Goal: Task Accomplishment & Management: Use online tool/utility

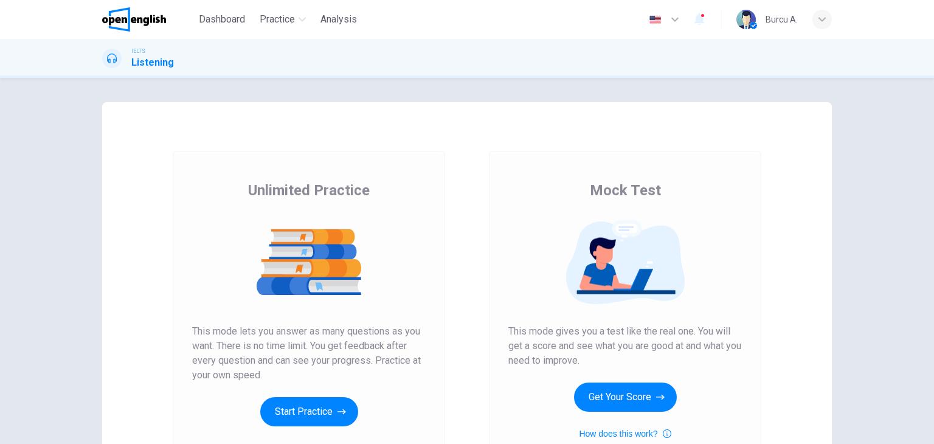
scroll to position [119, 0]
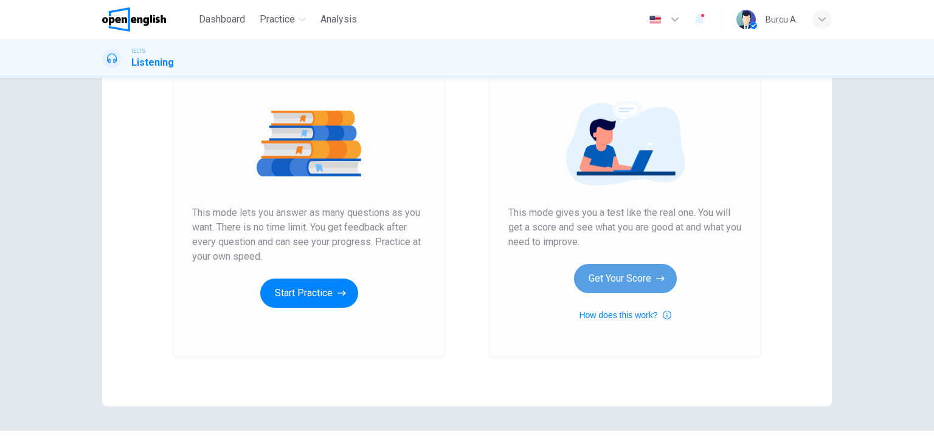
click at [648, 286] on button "Get Your Score" at bounding box center [625, 278] width 103 height 29
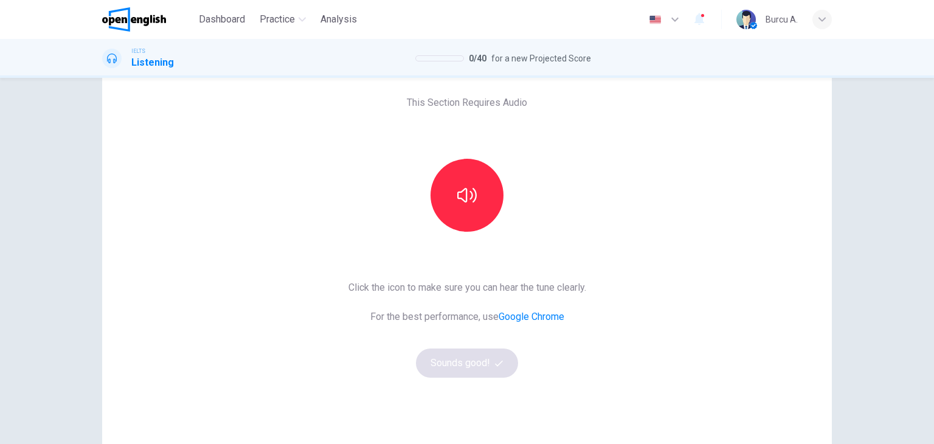
scroll to position [56, 0]
click at [470, 178] on button "button" at bounding box center [467, 194] width 73 height 73
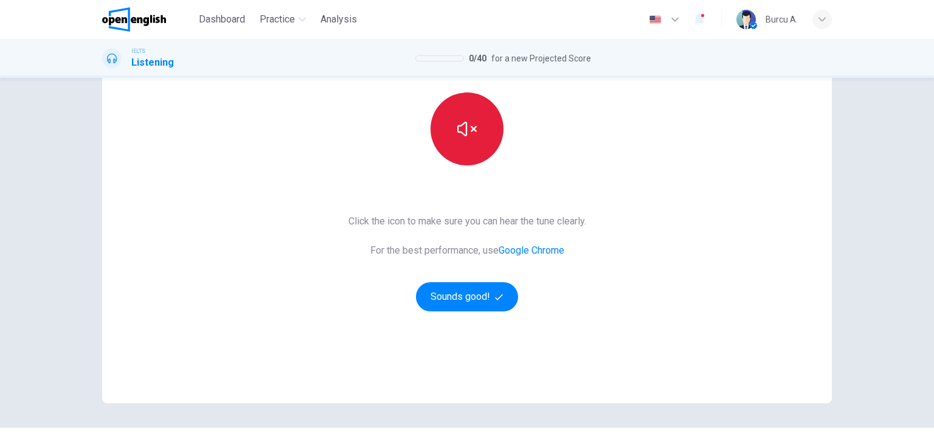
scroll to position [122, 0]
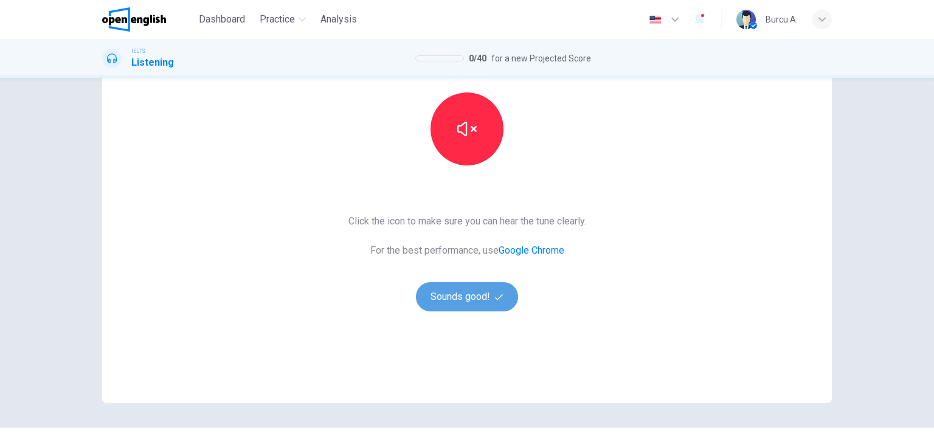
click at [450, 294] on button "Sounds good!" at bounding box center [467, 296] width 102 height 29
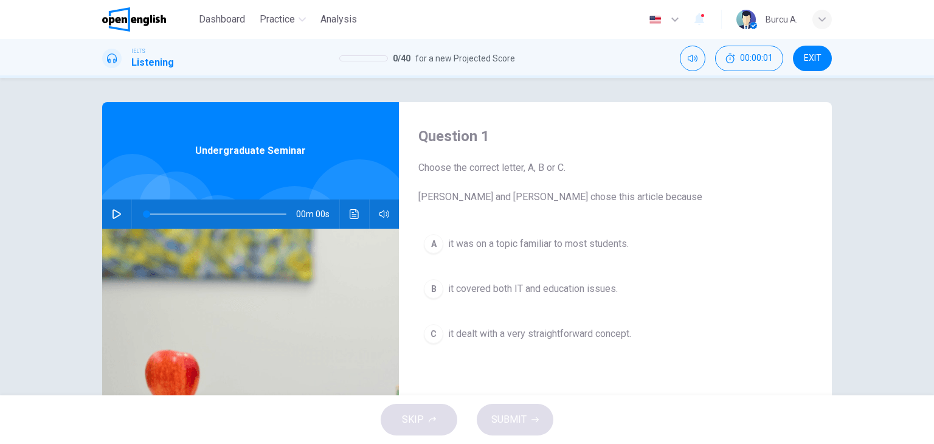
scroll to position [4, 0]
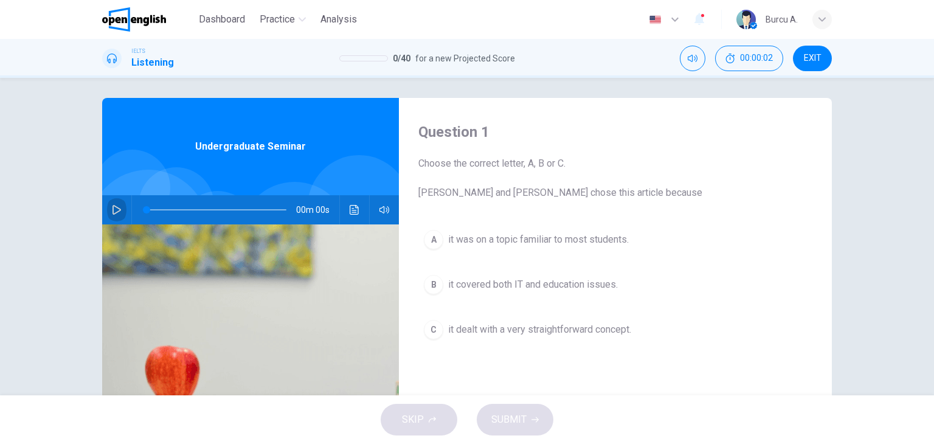
click at [117, 210] on icon "button" at bounding box center [117, 210] width 9 height 10
type input "*"
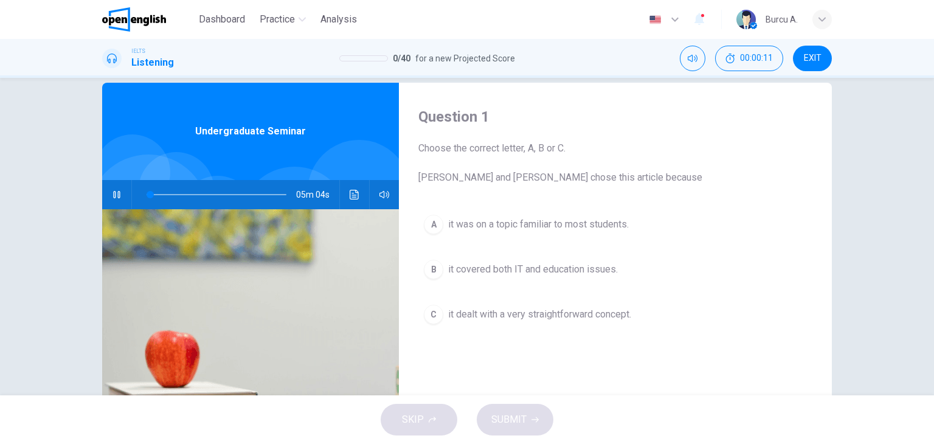
scroll to position [5, 0]
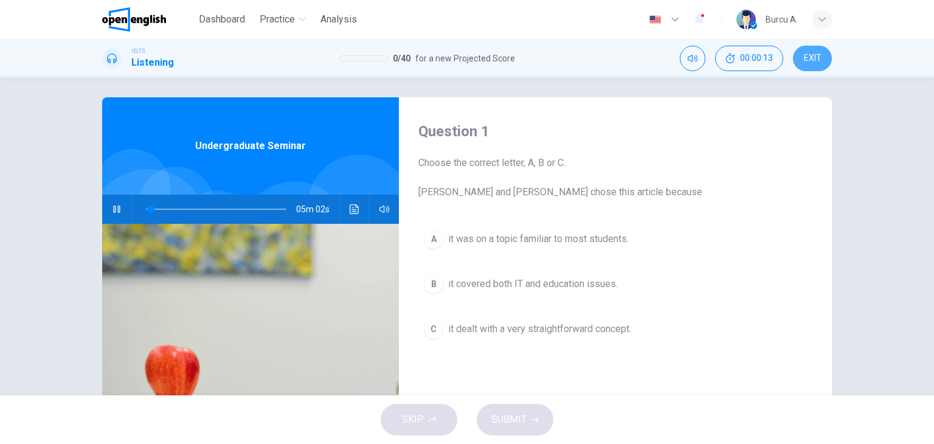
type input "*"
click at [820, 57] on span "EXIT" at bounding box center [813, 59] width 18 height 10
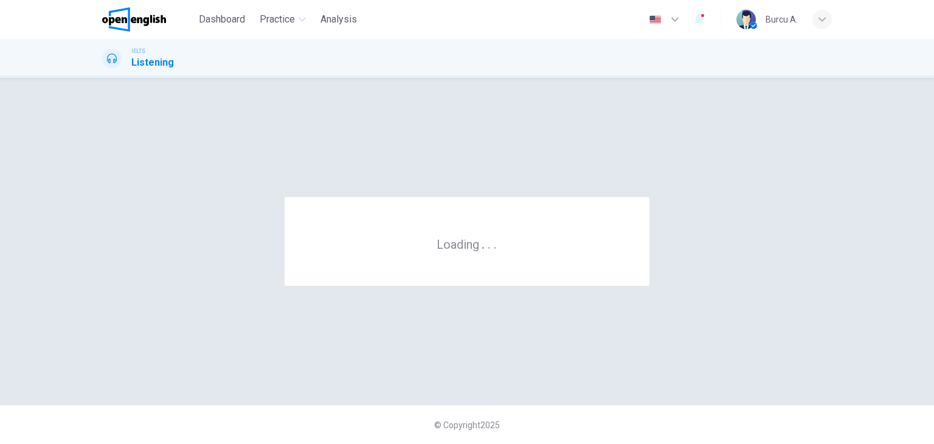
scroll to position [0, 0]
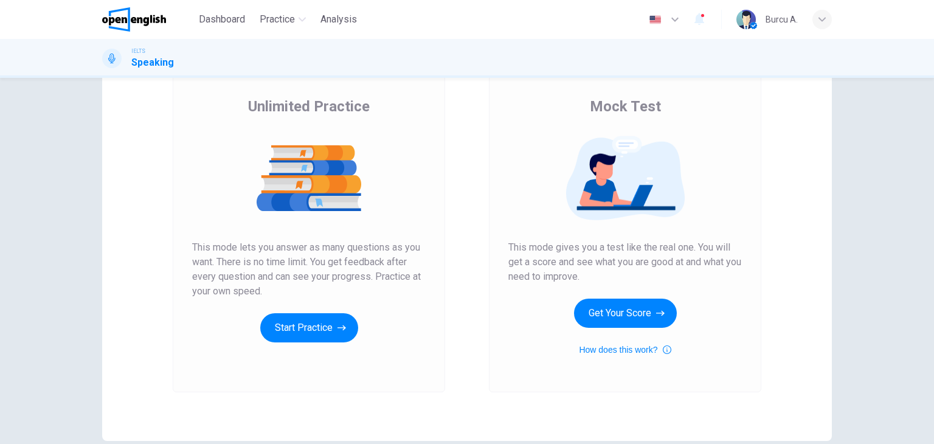
scroll to position [85, 0]
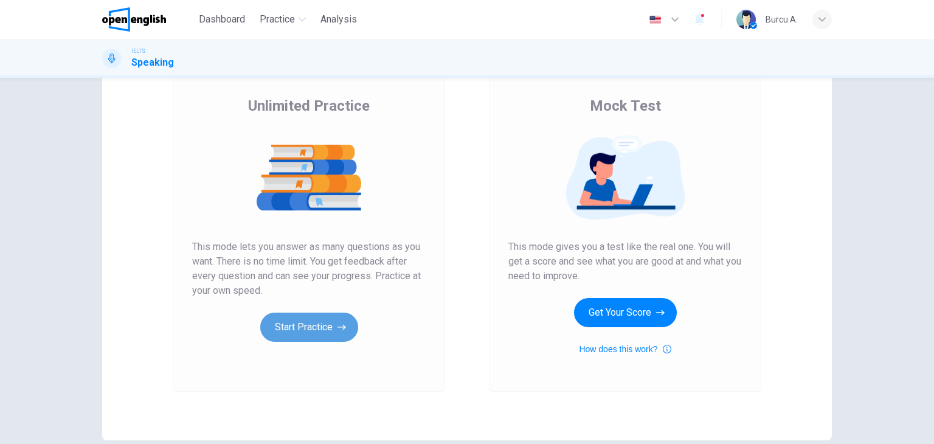
click at [296, 327] on button "Start Practice" at bounding box center [309, 327] width 98 height 29
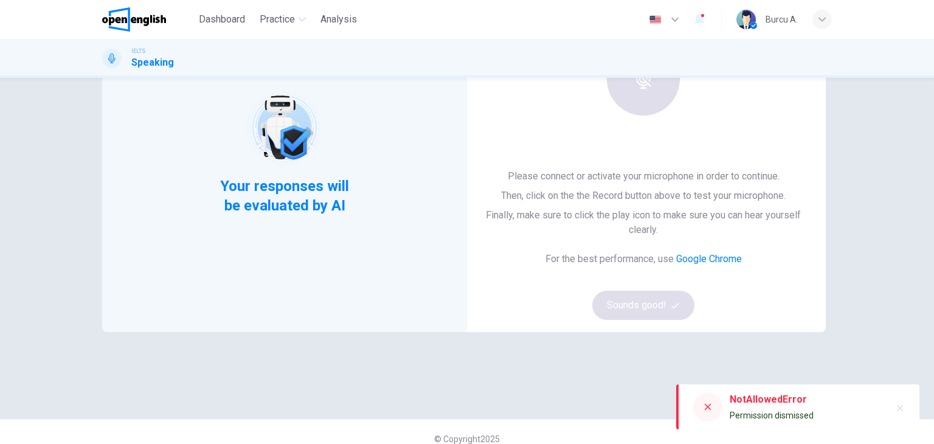
scroll to position [134, 0]
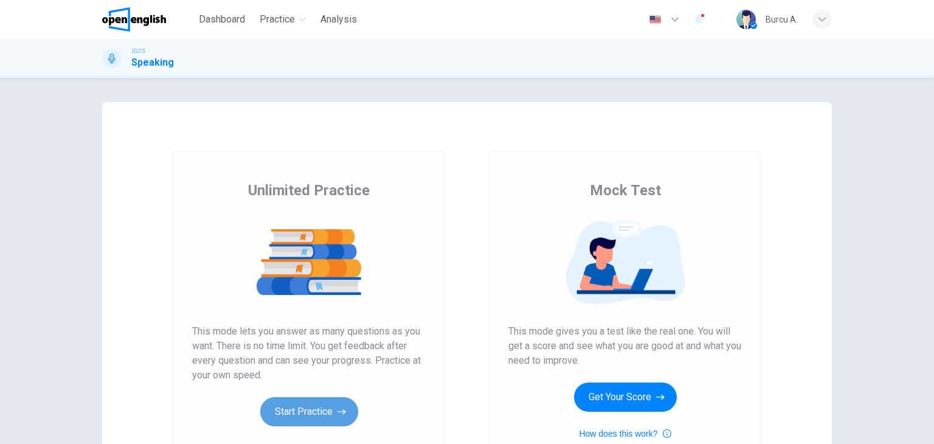
click at [318, 401] on button "Start Practice" at bounding box center [309, 411] width 98 height 29
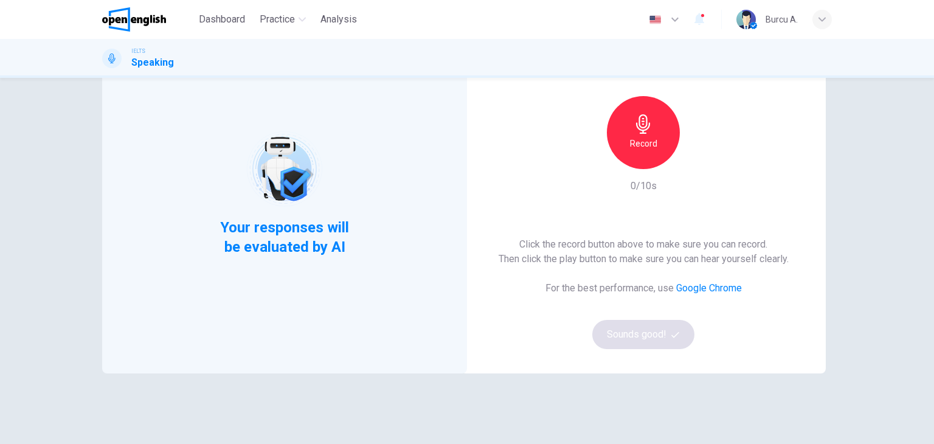
scroll to position [88, 0]
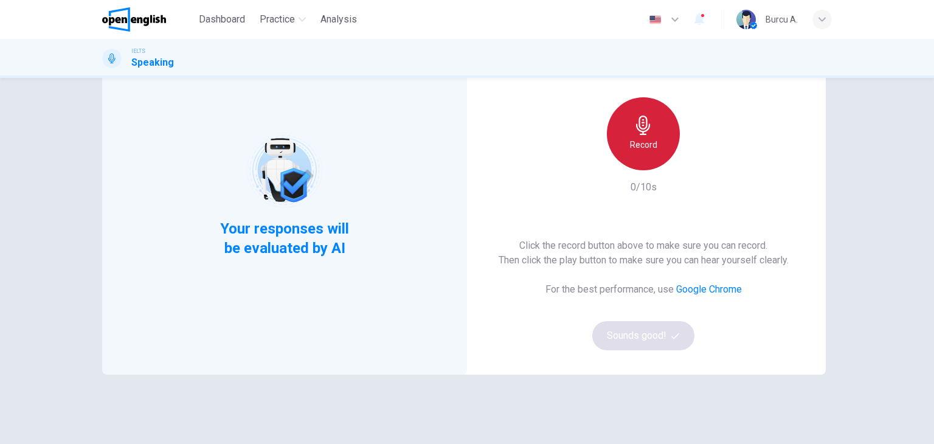
click at [650, 153] on div "Record" at bounding box center [643, 133] width 73 height 73
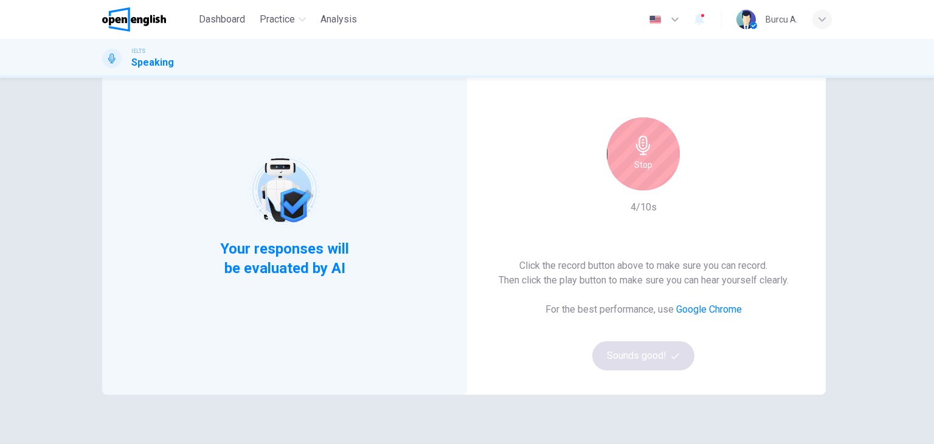
scroll to position [68, 0]
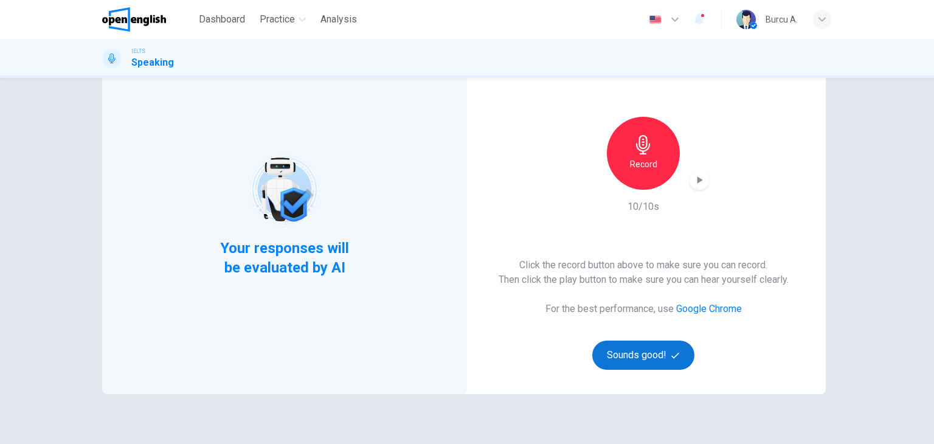
click at [614, 346] on button "Sounds good!" at bounding box center [643, 355] width 102 height 29
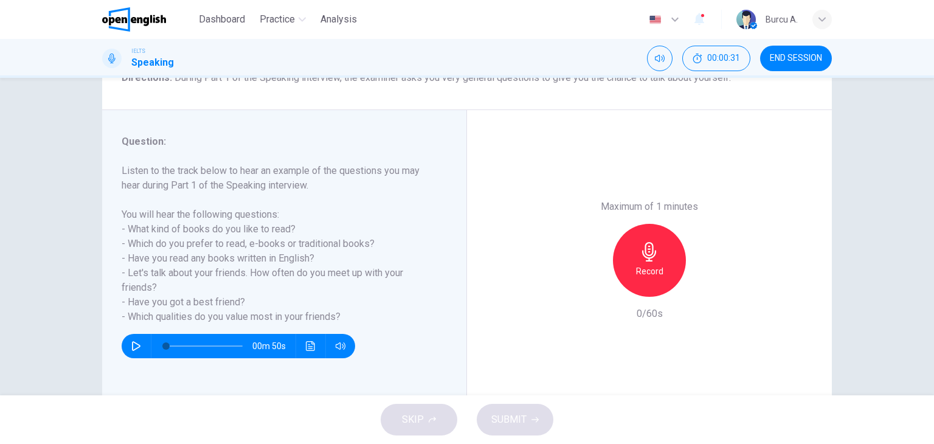
scroll to position [114, 0]
click at [131, 345] on icon "button" at bounding box center [136, 346] width 10 height 10
type input "**"
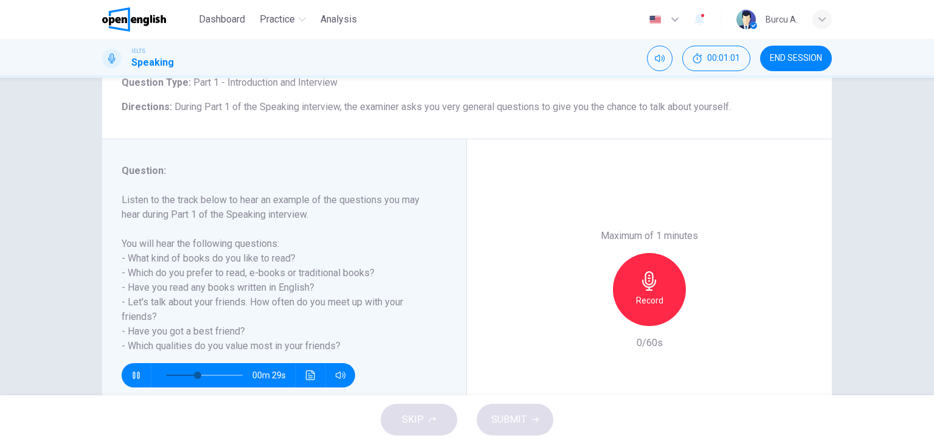
scroll to position [85, 0]
click at [131, 371] on icon "button" at bounding box center [136, 375] width 10 height 10
click at [639, 294] on h6 "Record" at bounding box center [649, 300] width 27 height 15
click at [526, 412] on span "SUBMIT" at bounding box center [508, 419] width 35 height 17
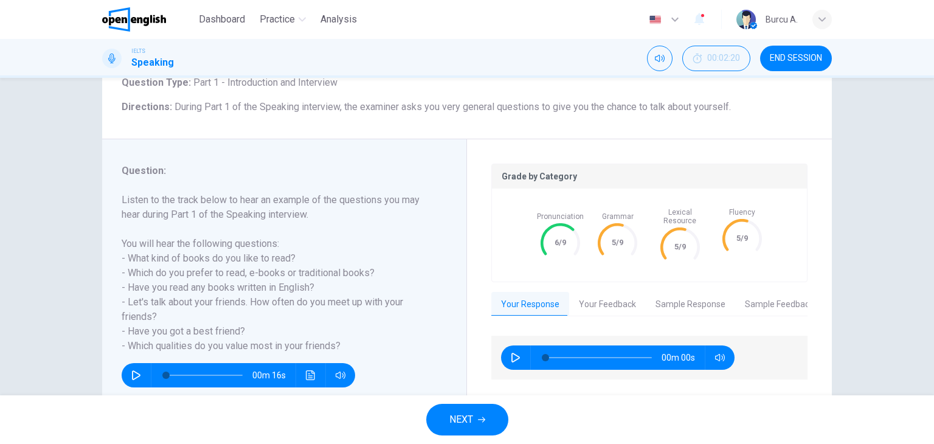
type input "*"
click at [608, 297] on button "Your Feedback" at bounding box center [607, 305] width 77 height 26
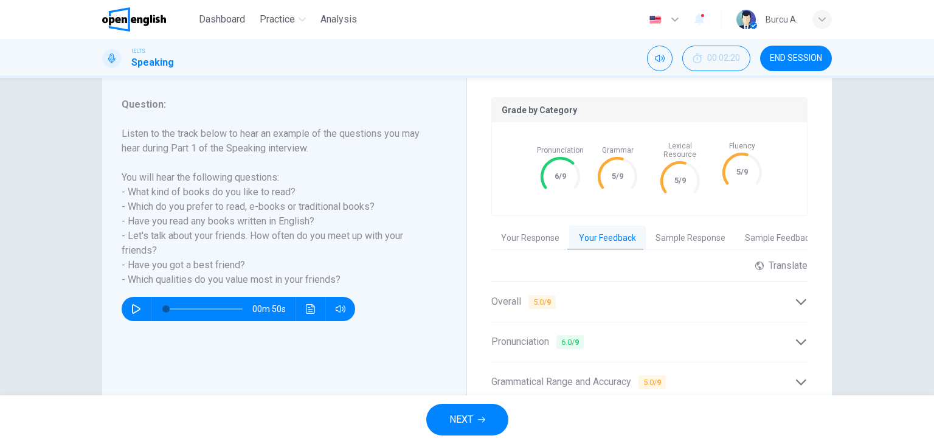
scroll to position [151, 0]
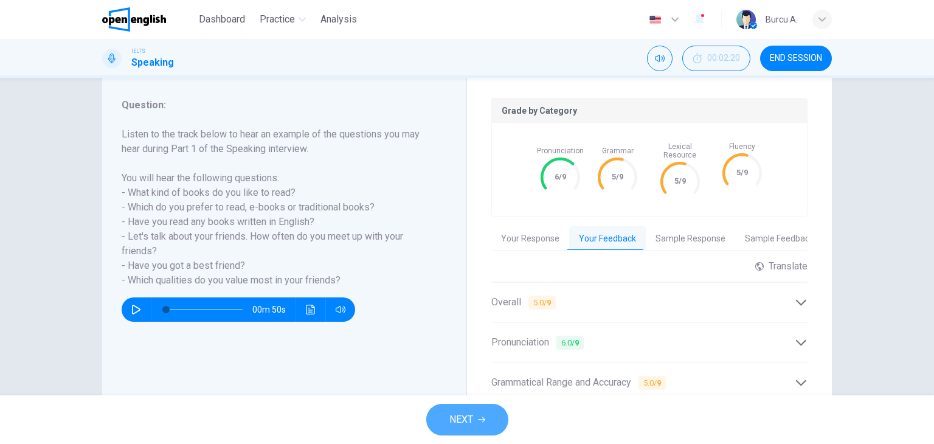
click at [477, 408] on button "NEXT" at bounding box center [467, 420] width 82 height 32
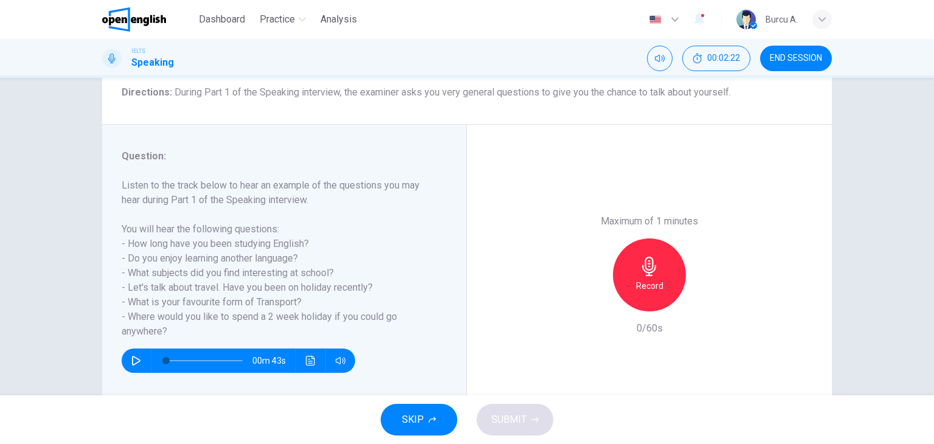
scroll to position [102, 0]
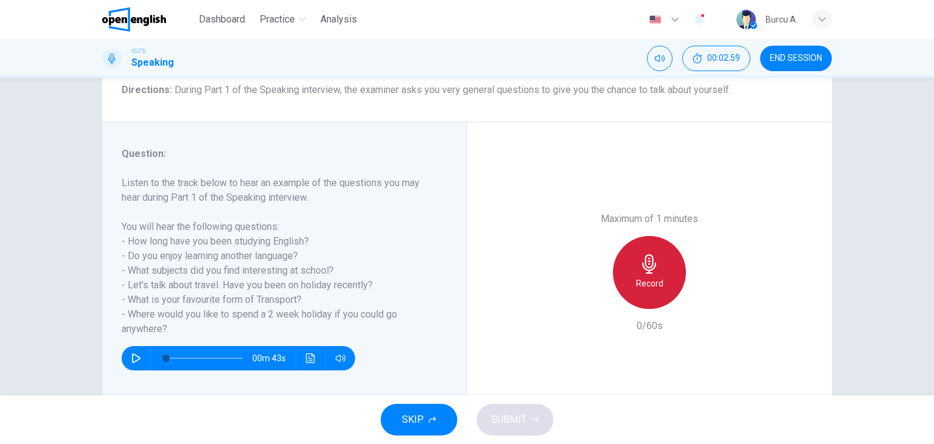
click at [636, 283] on h6 "Record" at bounding box center [649, 283] width 27 height 15
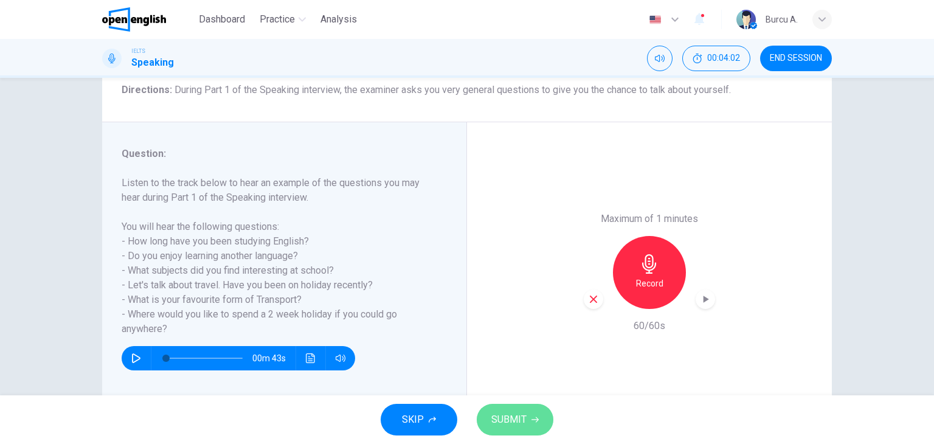
click at [518, 411] on span "SUBMIT" at bounding box center [508, 419] width 35 height 17
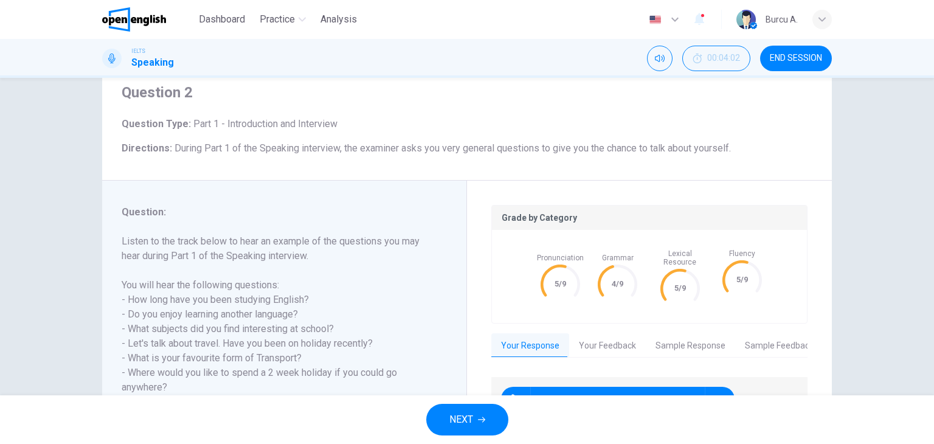
scroll to position [0, 0]
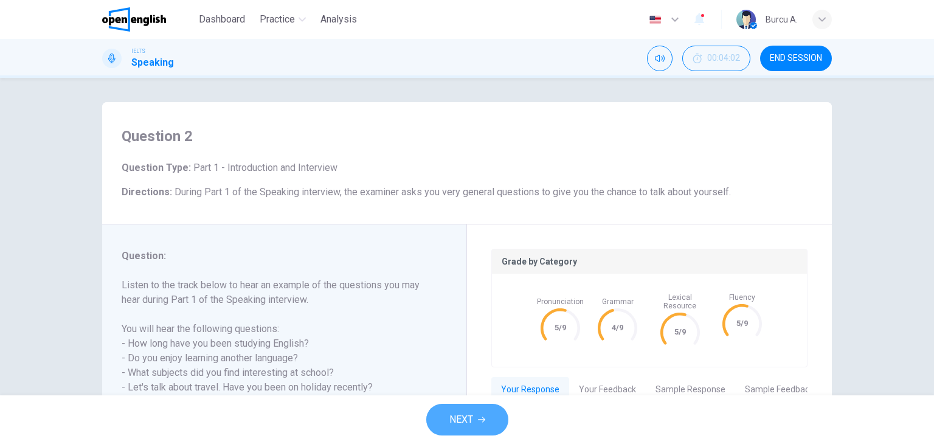
click at [479, 414] on button "NEXT" at bounding box center [467, 420] width 82 height 32
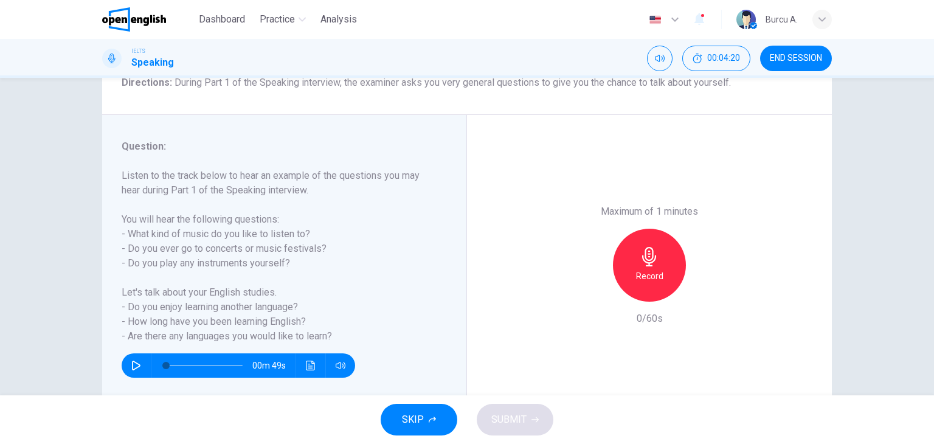
scroll to position [109, 0]
click at [531, 273] on div "Maximum of 1 minutes Record 0/60s" at bounding box center [649, 265] width 365 height 300
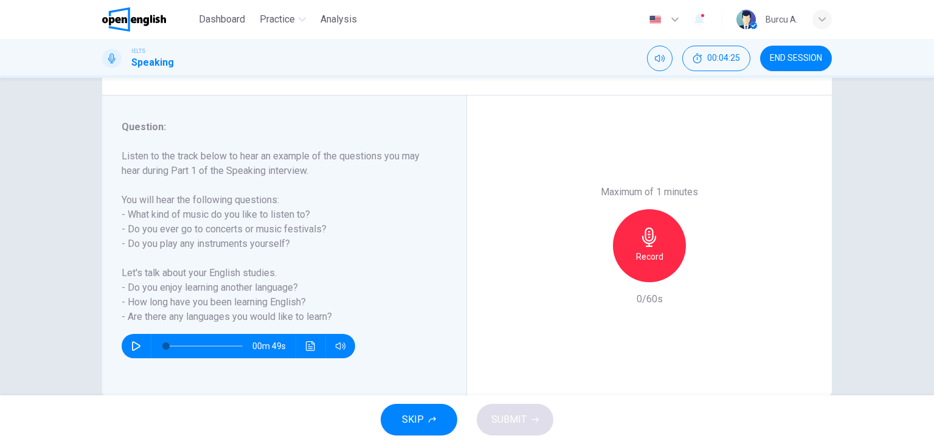
scroll to position [134, 0]
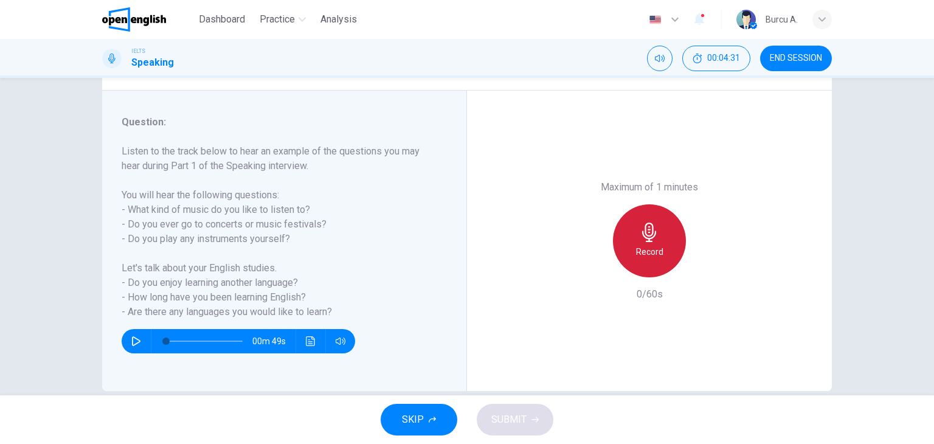
click at [644, 235] on icon "button" at bounding box center [649, 232] width 14 height 19
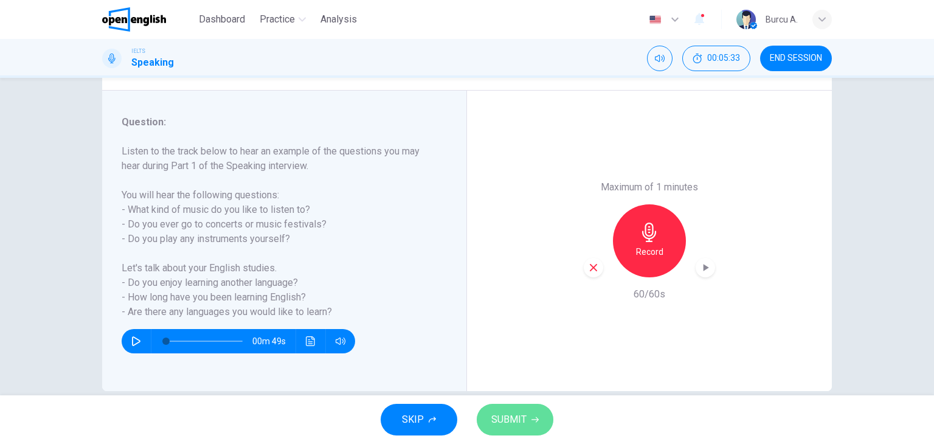
click at [491, 411] on span "SUBMIT" at bounding box center [508, 419] width 35 height 17
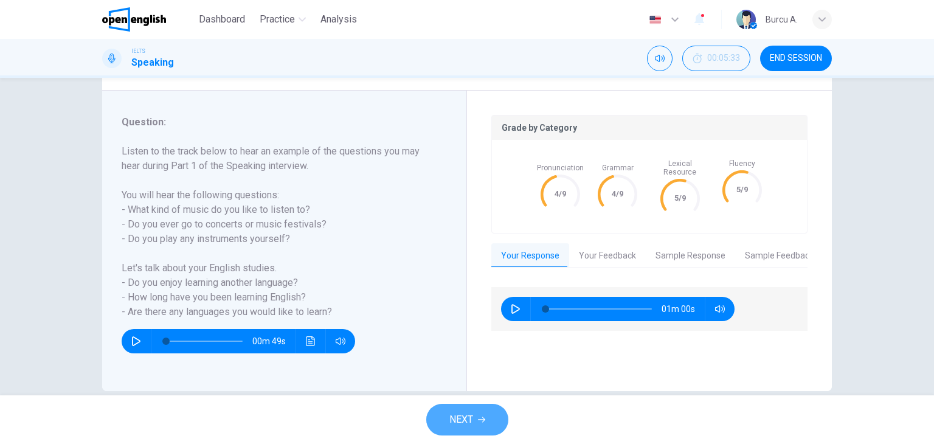
click at [475, 417] on button "NEXT" at bounding box center [467, 420] width 82 height 32
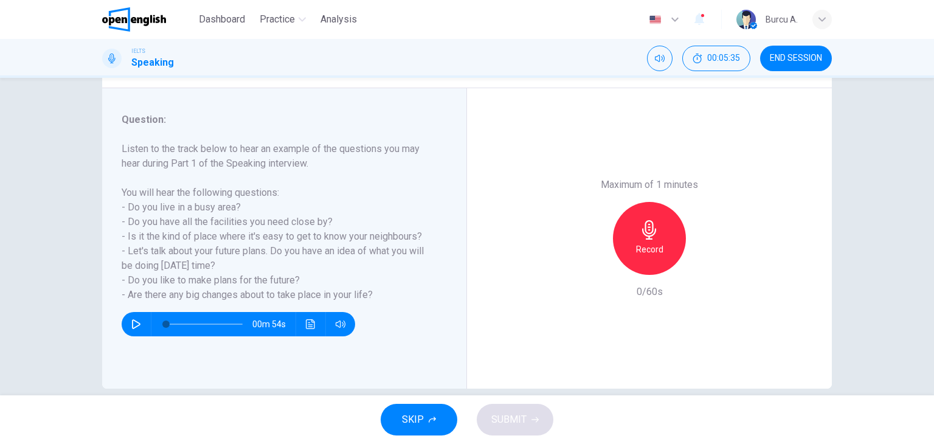
scroll to position [136, 0]
drag, startPoint x: 493, startPoint y: 361, endPoint x: 422, endPoint y: 400, distance: 80.8
click at [422, 400] on div "Dashboard Practice Analysis English ** ​ Burcu A. IELTS Speaking 00:05:46 END S…" at bounding box center [467, 222] width 934 height 444
click at [422, 400] on div "SKIP SUBMIT" at bounding box center [467, 419] width 934 height 49
click at [662, 229] on div "Record" at bounding box center [649, 238] width 73 height 73
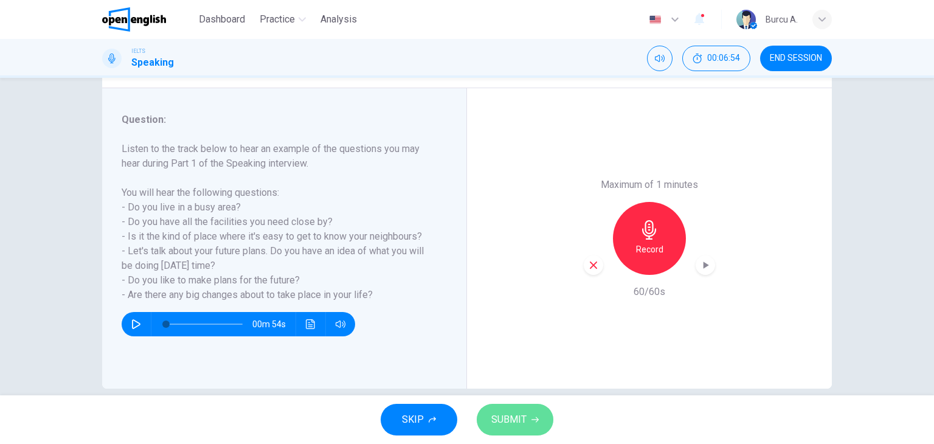
click at [523, 426] on span "SUBMIT" at bounding box center [508, 419] width 35 height 17
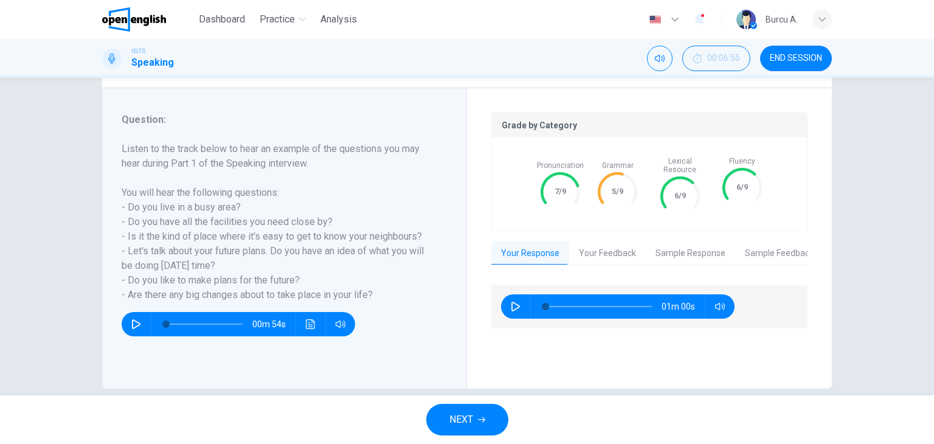
scroll to position [154, 0]
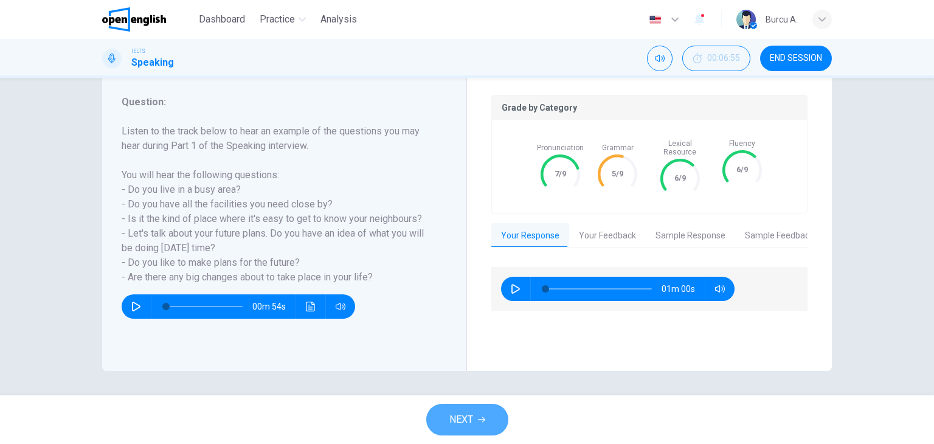
click at [462, 417] on span "NEXT" at bounding box center [462, 419] width 24 height 17
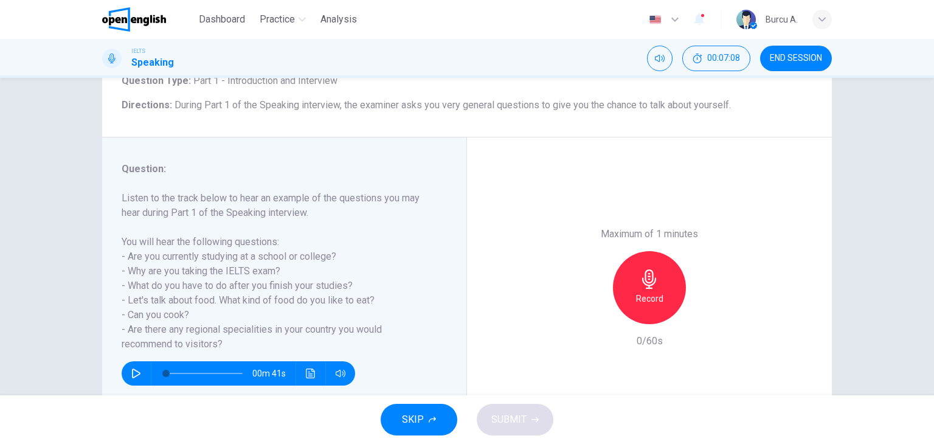
scroll to position [85, 0]
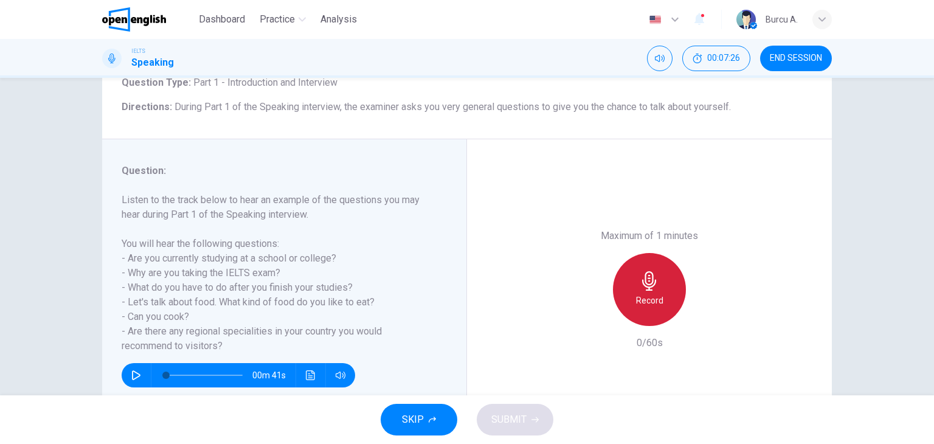
click at [638, 299] on h6 "Record" at bounding box center [649, 300] width 27 height 15
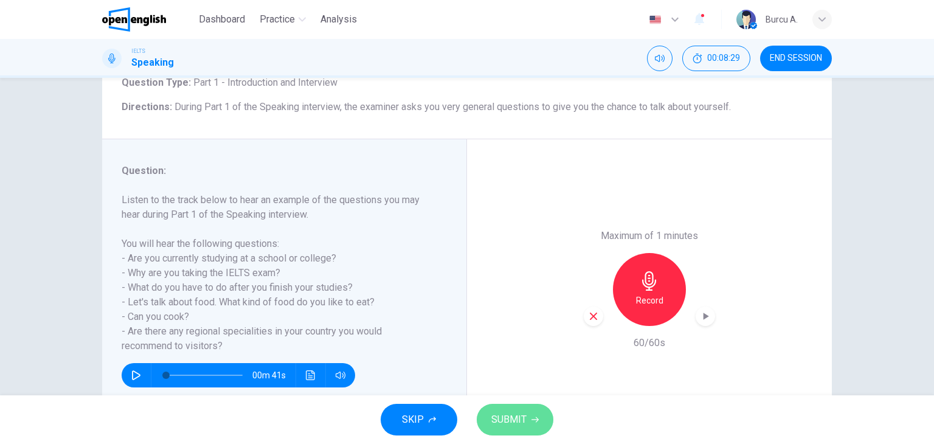
click at [516, 414] on span "SUBMIT" at bounding box center [508, 419] width 35 height 17
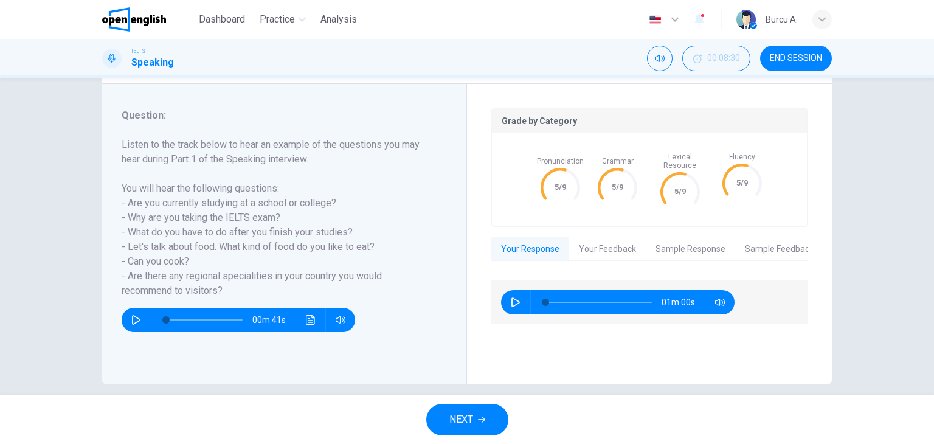
scroll to position [141, 0]
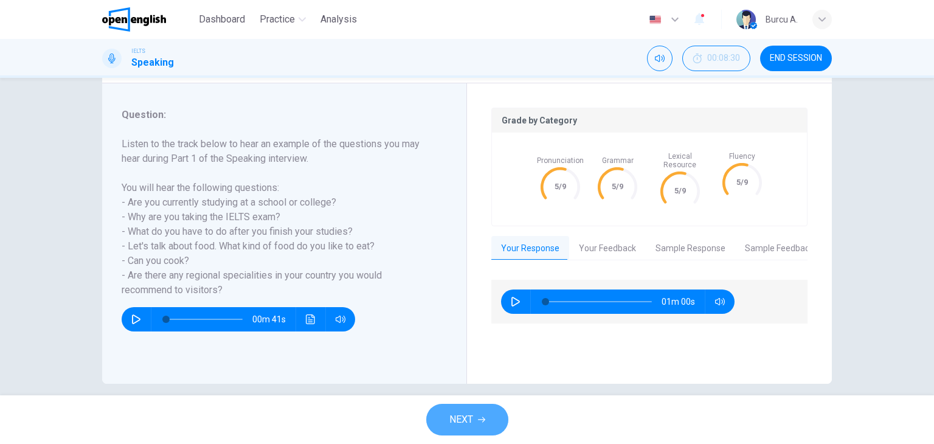
click at [462, 417] on span "NEXT" at bounding box center [462, 419] width 24 height 17
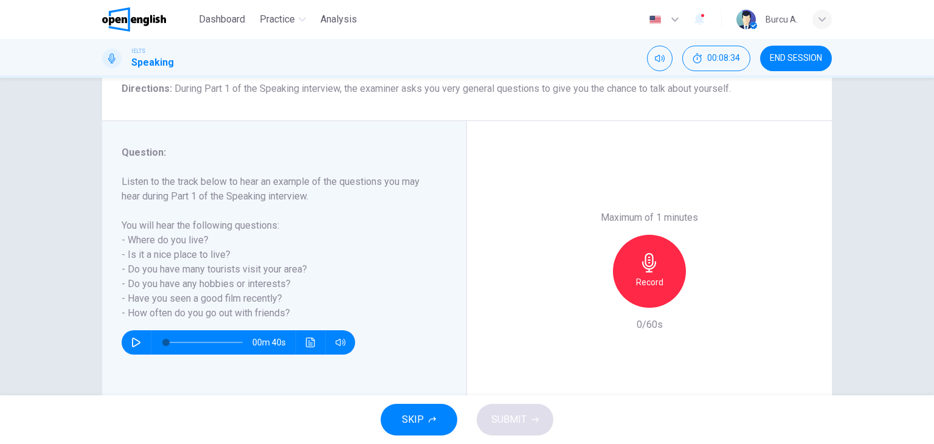
scroll to position [104, 0]
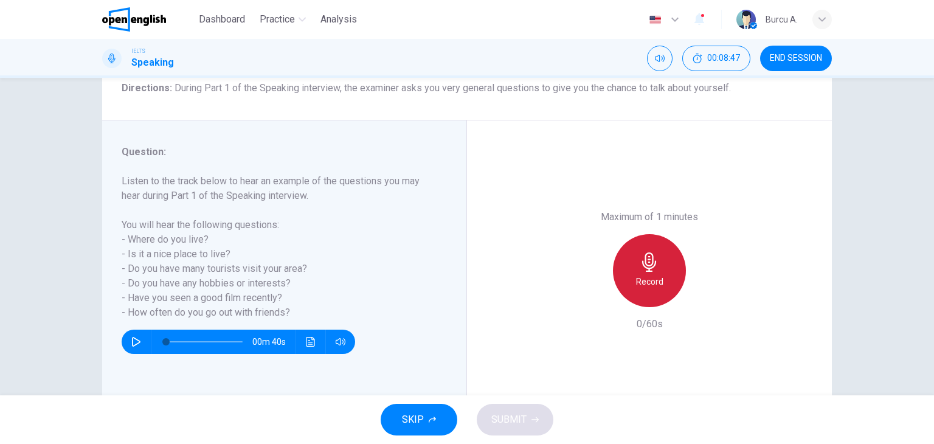
click at [629, 271] on div "Record" at bounding box center [649, 270] width 73 height 73
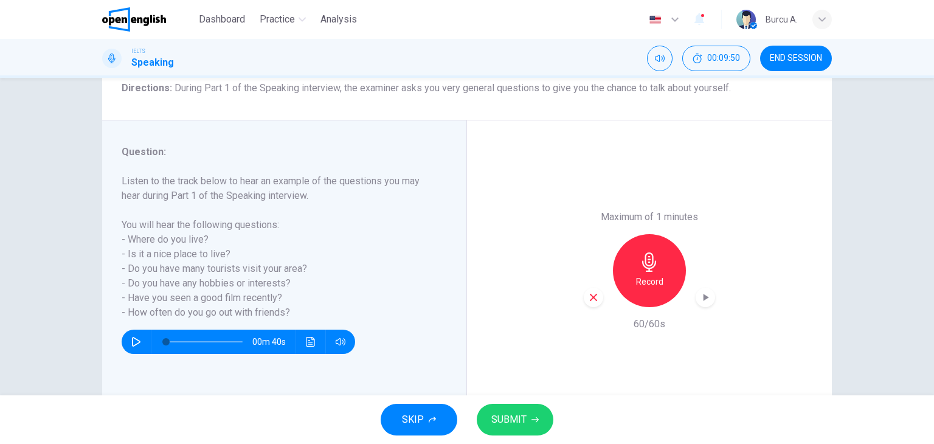
click at [491, 436] on div "SKIP SUBMIT" at bounding box center [467, 419] width 934 height 49
click at [511, 427] on span "SUBMIT" at bounding box center [508, 419] width 35 height 17
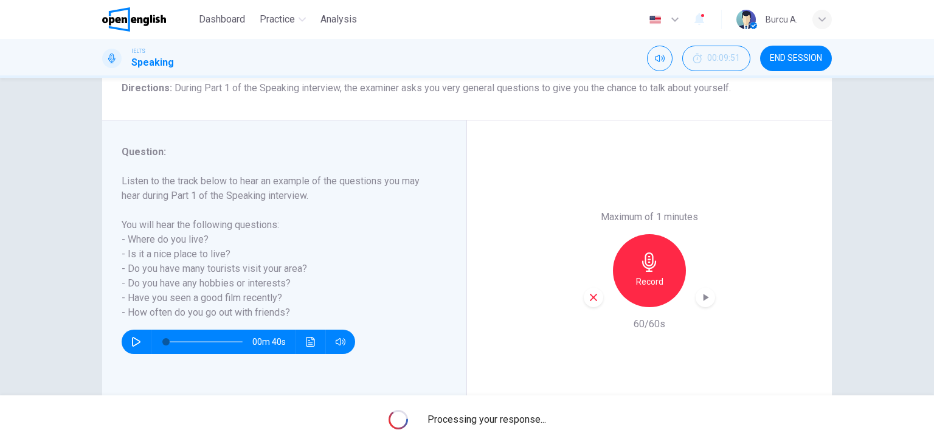
click at [661, 20] on img "button" at bounding box center [655, 19] width 15 height 9
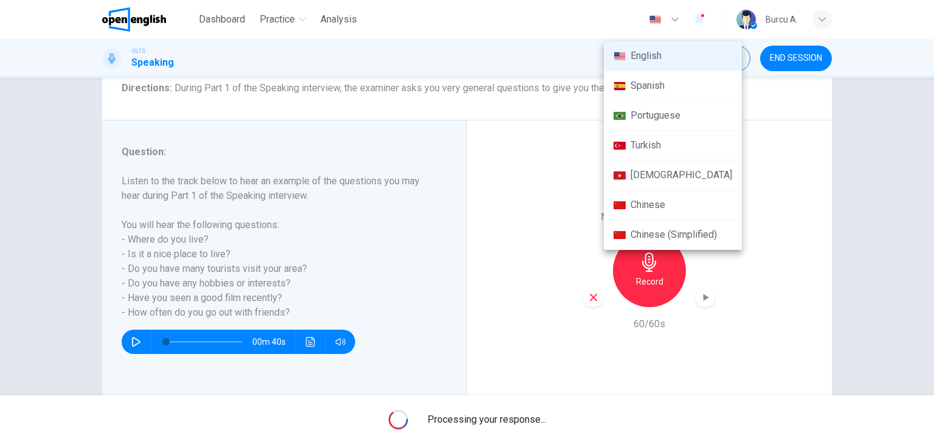
click at [661, 20] on div at bounding box center [467, 222] width 934 height 444
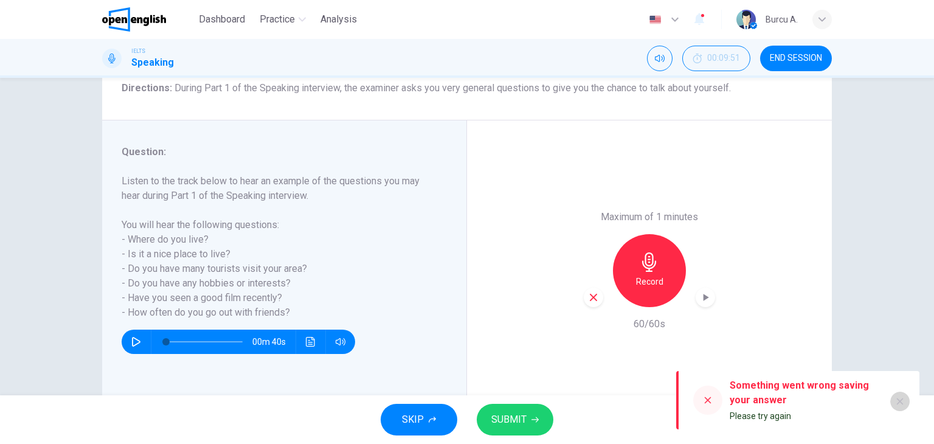
click at [904, 400] on icon "button" at bounding box center [900, 402] width 10 height 10
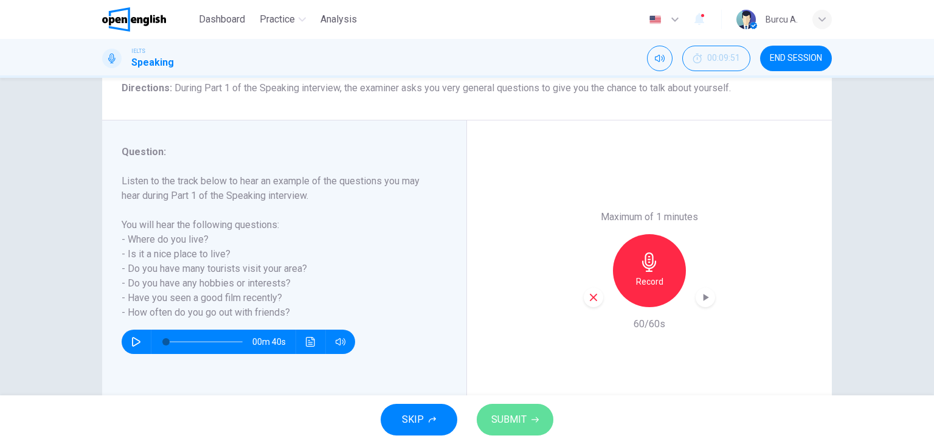
click at [515, 408] on button "SUBMIT" at bounding box center [515, 420] width 77 height 32
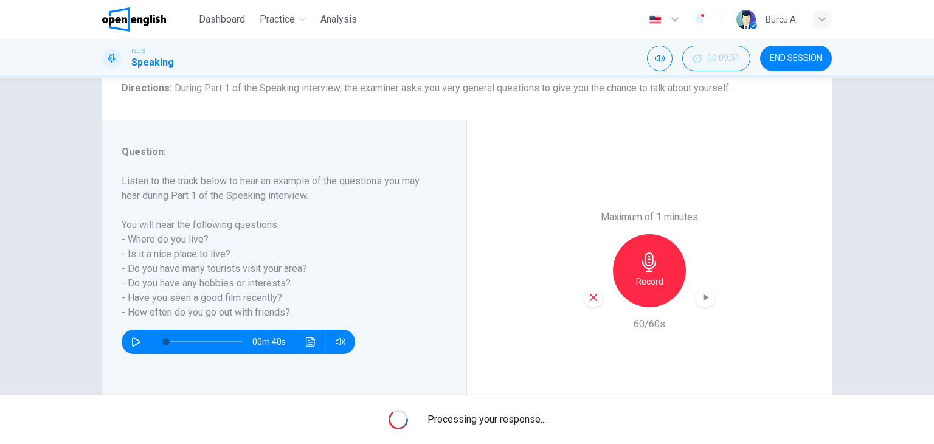
click at [516, 395] on div "Processing your response..." at bounding box center [467, 419] width 934 height 49
click at [527, 356] on div "Maximum of 1 minutes Record 60/60s" at bounding box center [649, 270] width 365 height 300
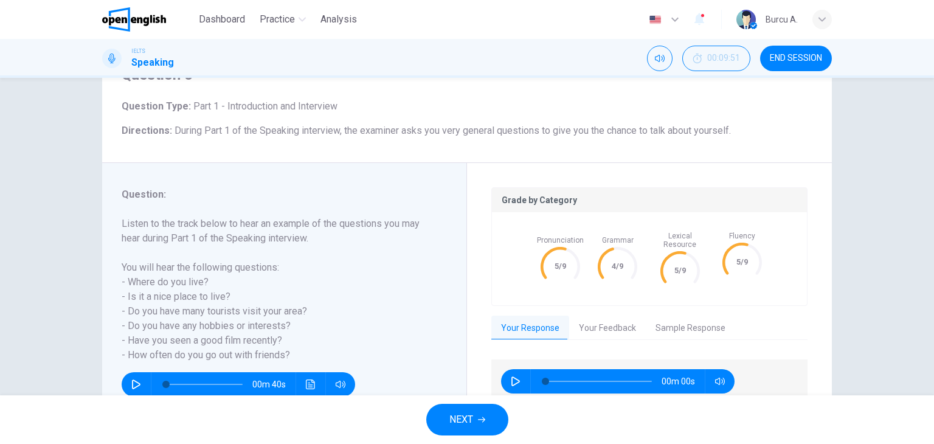
scroll to position [61, 0]
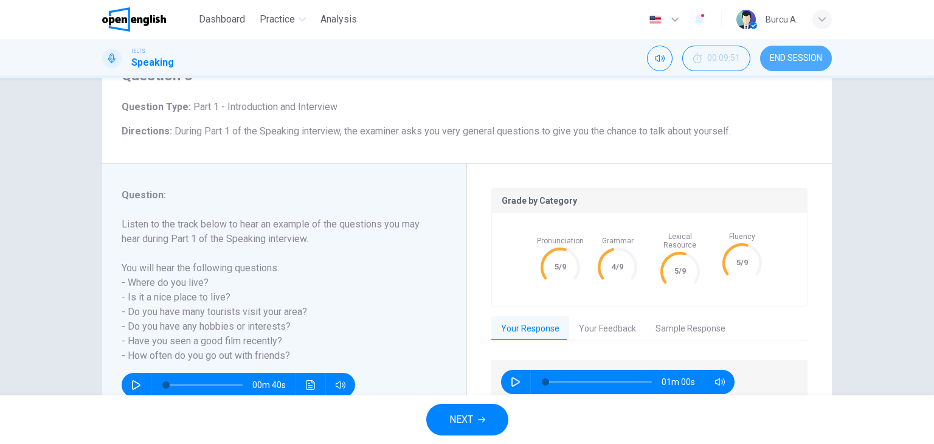
click at [786, 55] on span "END SESSION" at bounding box center [796, 59] width 52 height 10
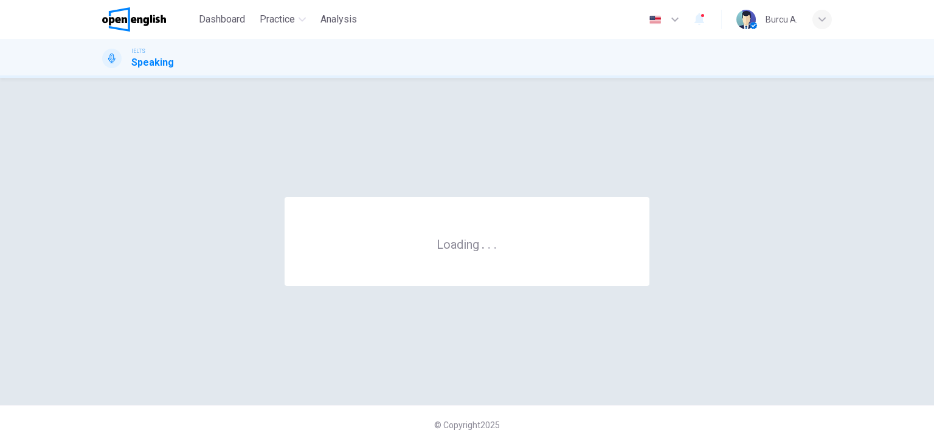
scroll to position [0, 0]
